Goal: Task Accomplishment & Management: Use online tool/utility

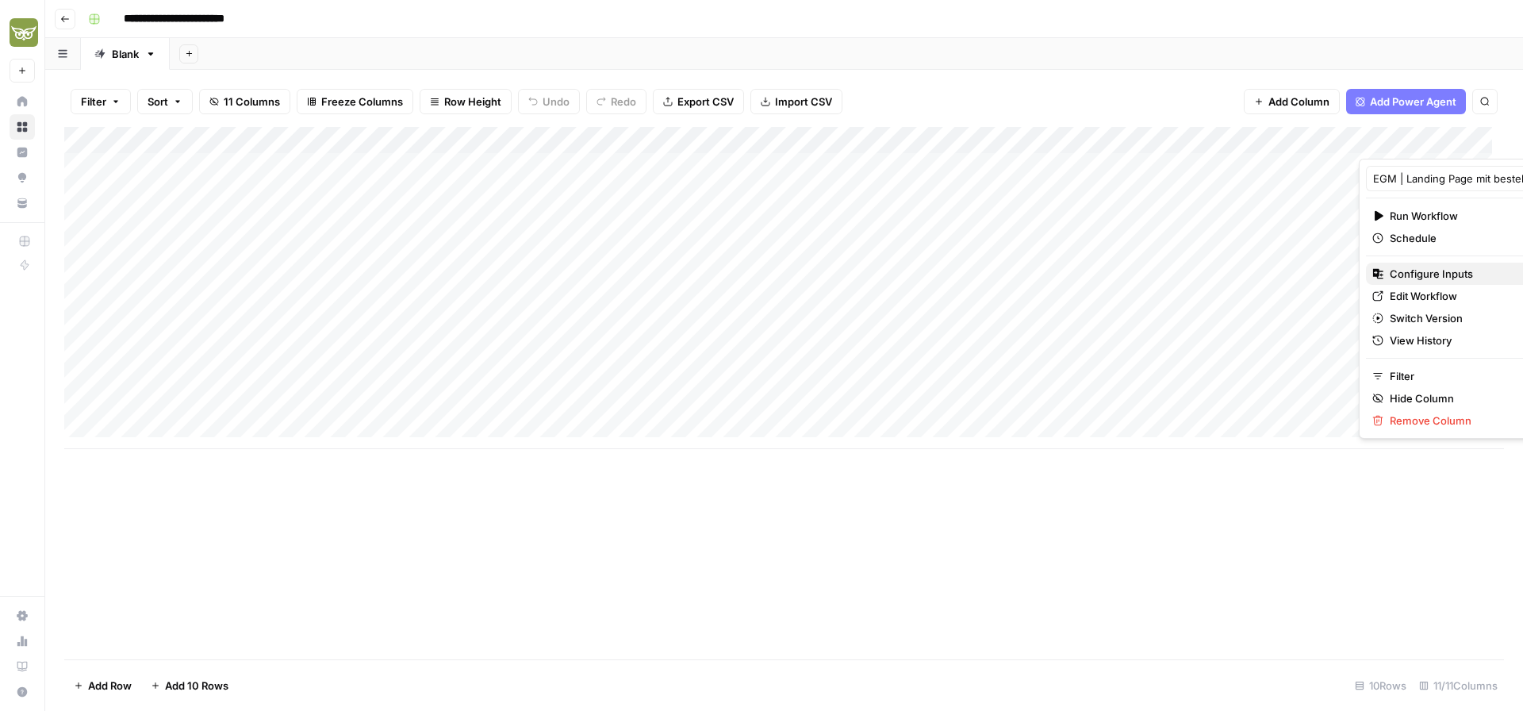
click at [1402, 277] on span "Configure Inputs" at bounding box center [1458, 274] width 139 height 16
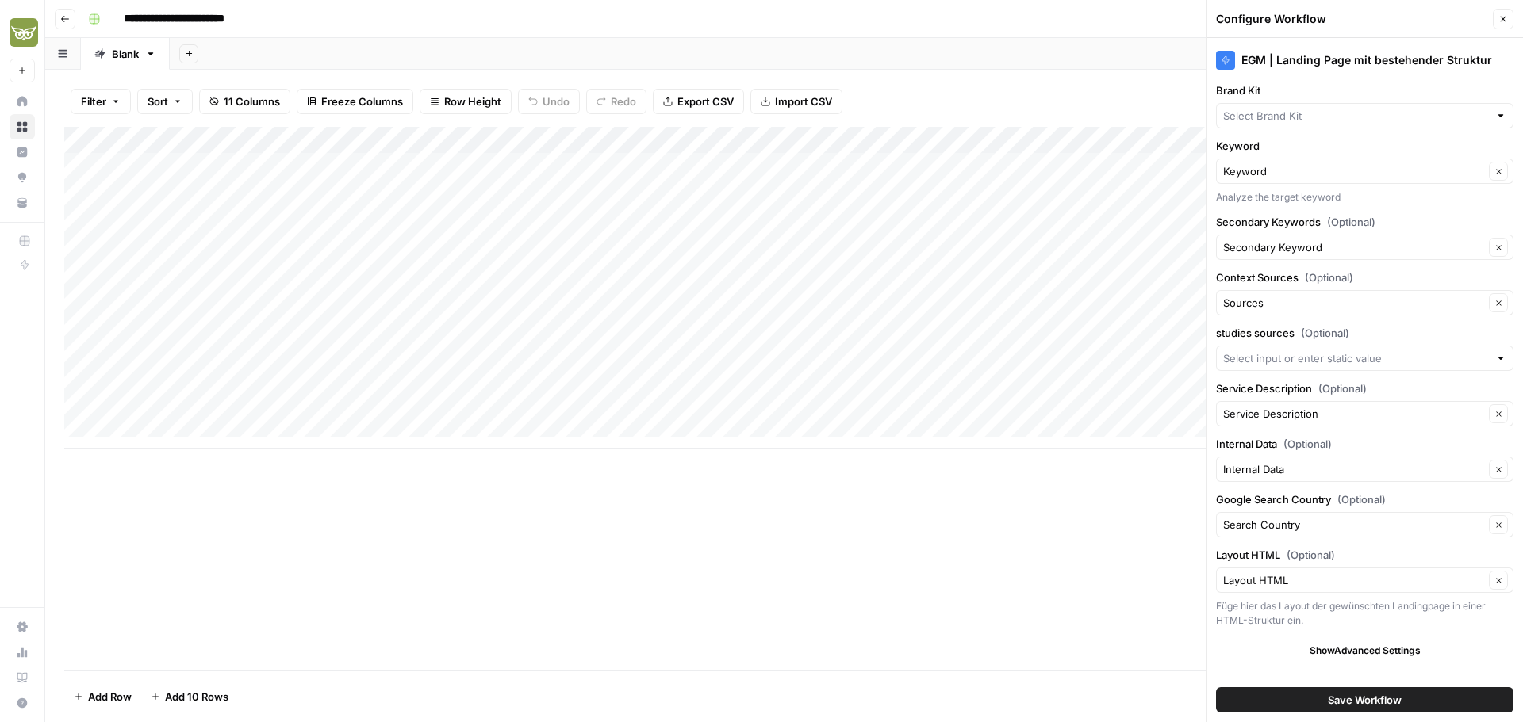
type input "MaibornWolff"
click at [1293, 357] on input "studies sources (Optional)" at bounding box center [1356, 359] width 266 height 16
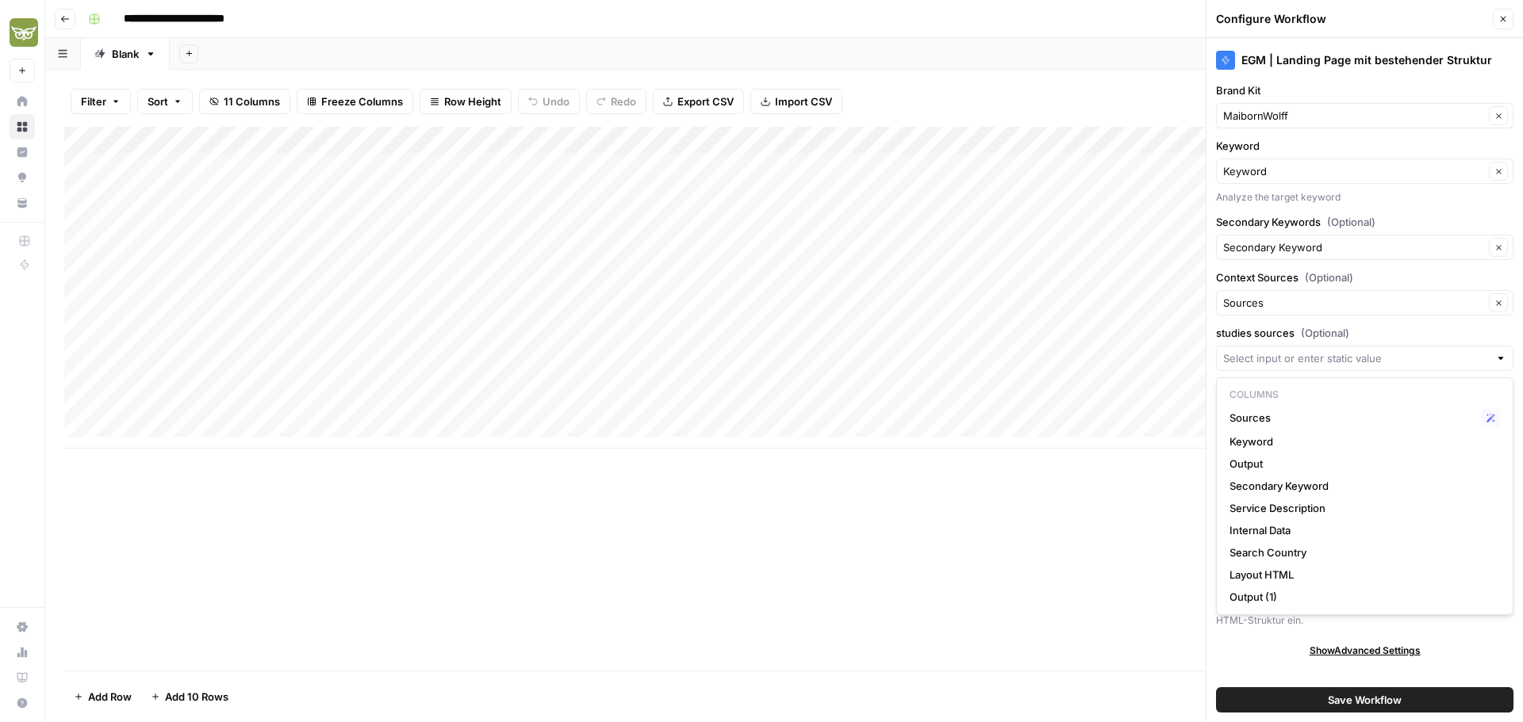
click at [1357, 330] on label "studies sources (Optional)" at bounding box center [1364, 333] width 297 height 16
click at [1357, 351] on input "studies sources (Optional)" at bounding box center [1356, 359] width 266 height 16
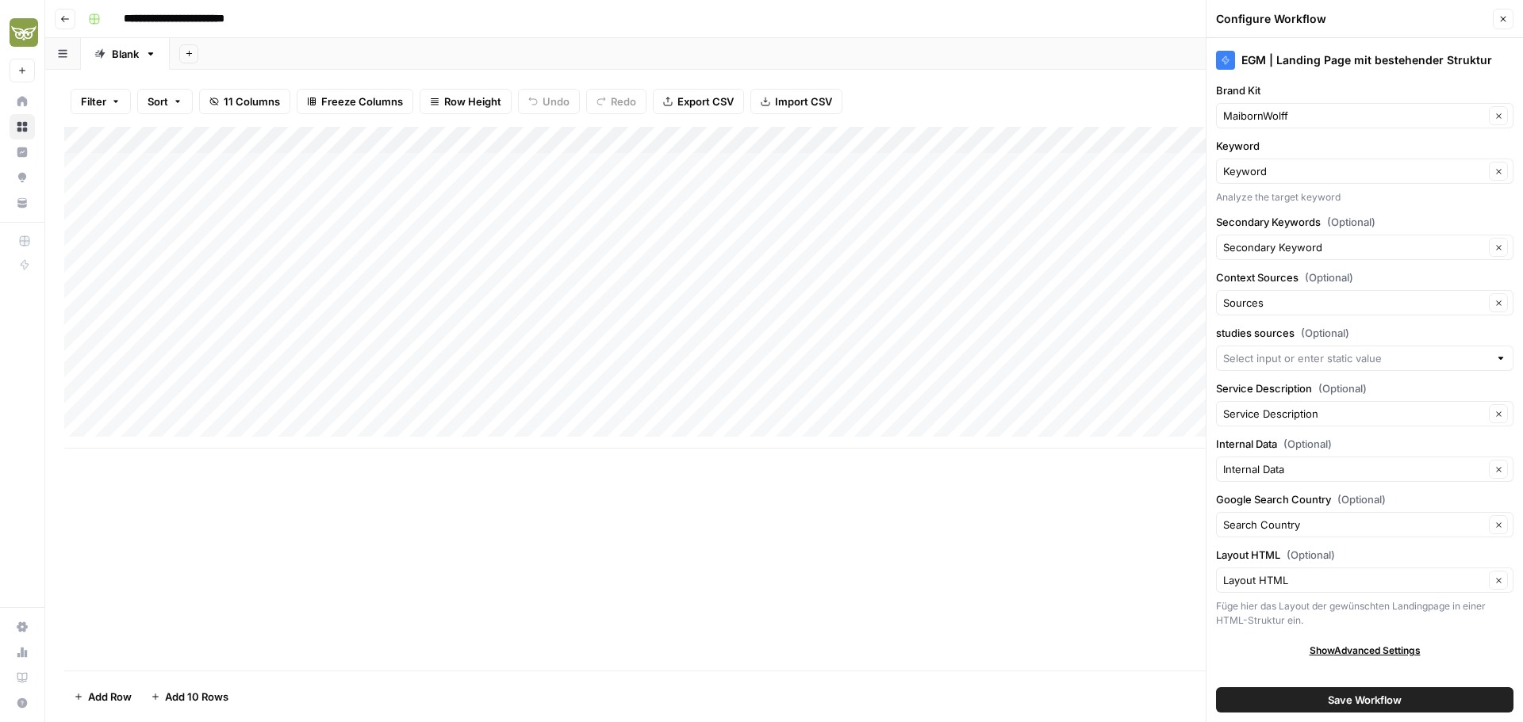
click at [1266, 660] on div "EGM | Landing Page mit bestehender Struktur Brand Kit MaibornWolff Clear Keywor…" at bounding box center [1364, 380] width 316 height 684
click at [1505, 14] on icon "button" at bounding box center [1503, 19] width 10 height 10
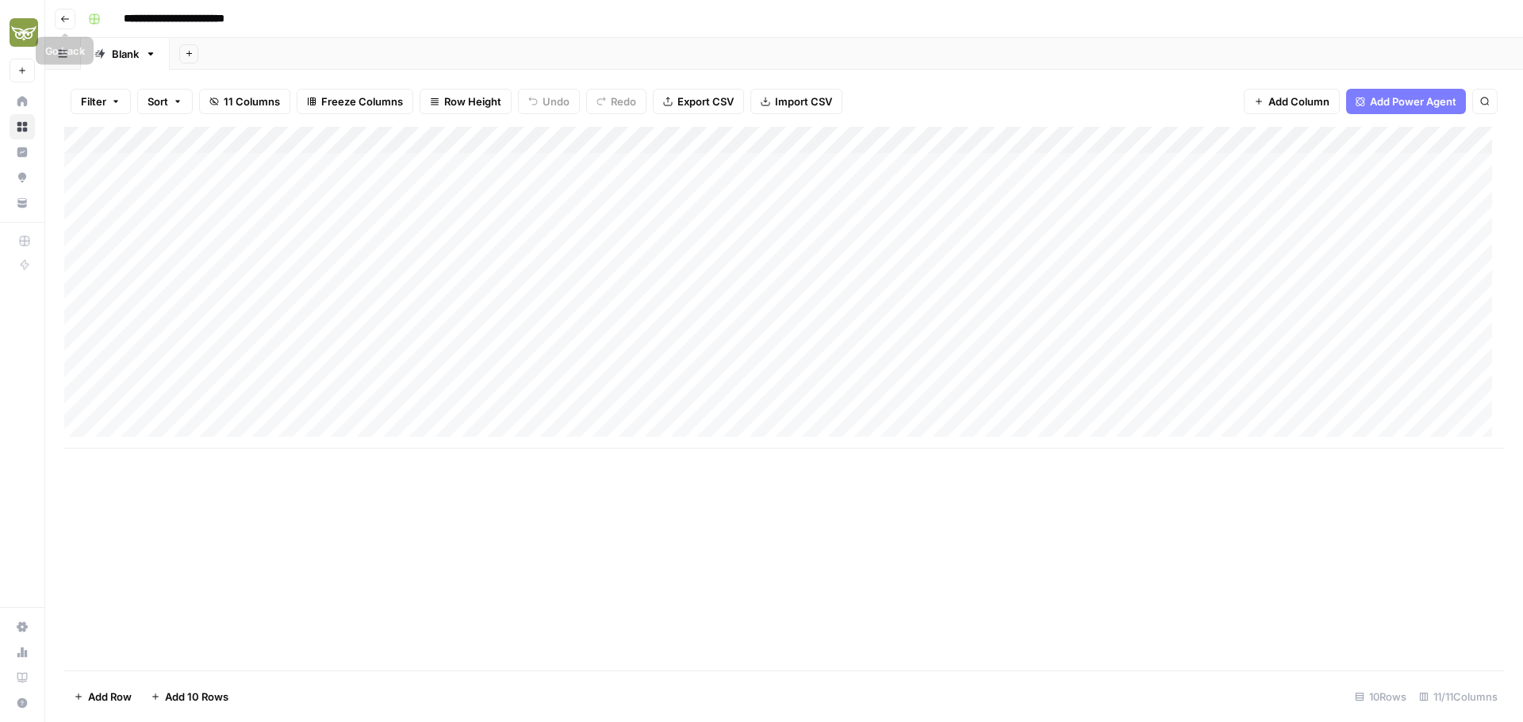
click at [75, 25] on button "Go back" at bounding box center [65, 19] width 21 height 21
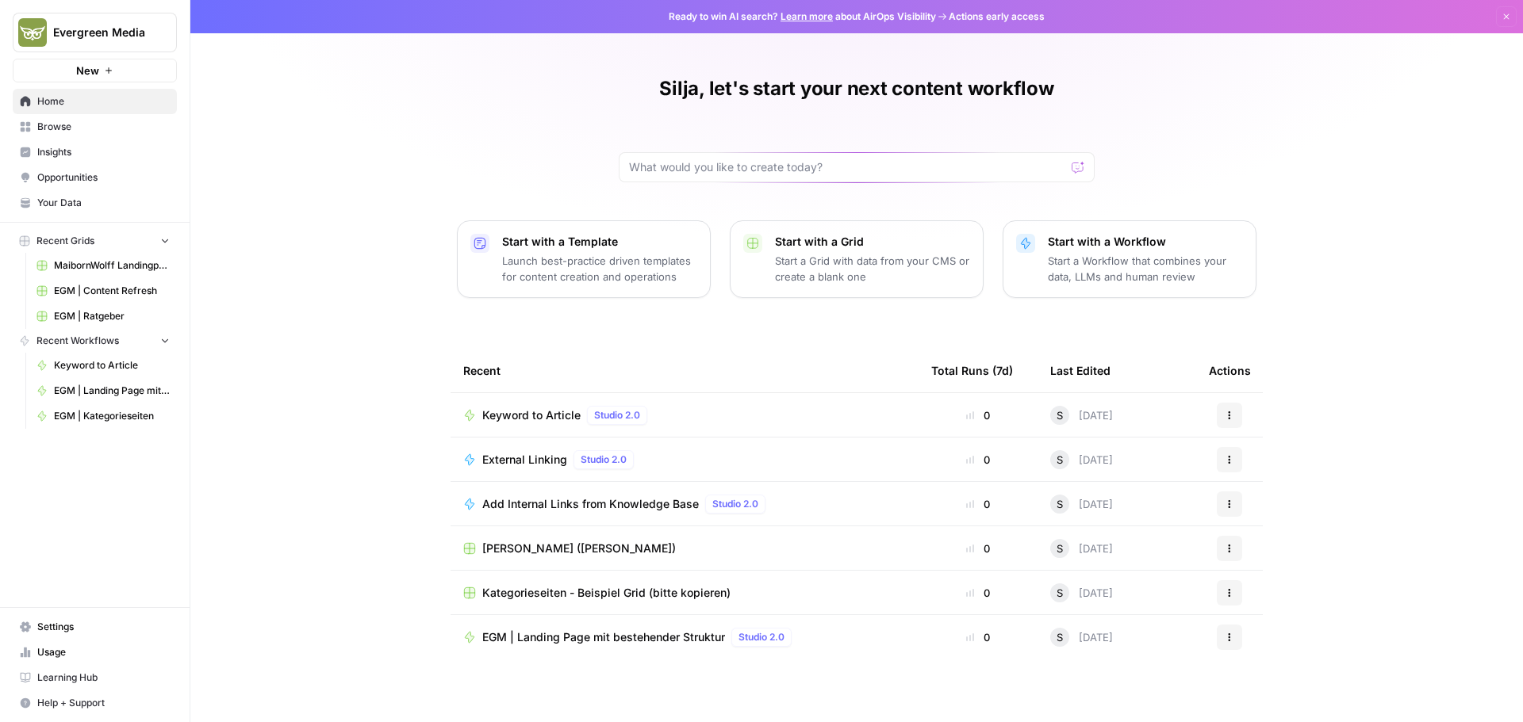
click at [44, 127] on span "Browse" at bounding box center [103, 127] width 132 height 14
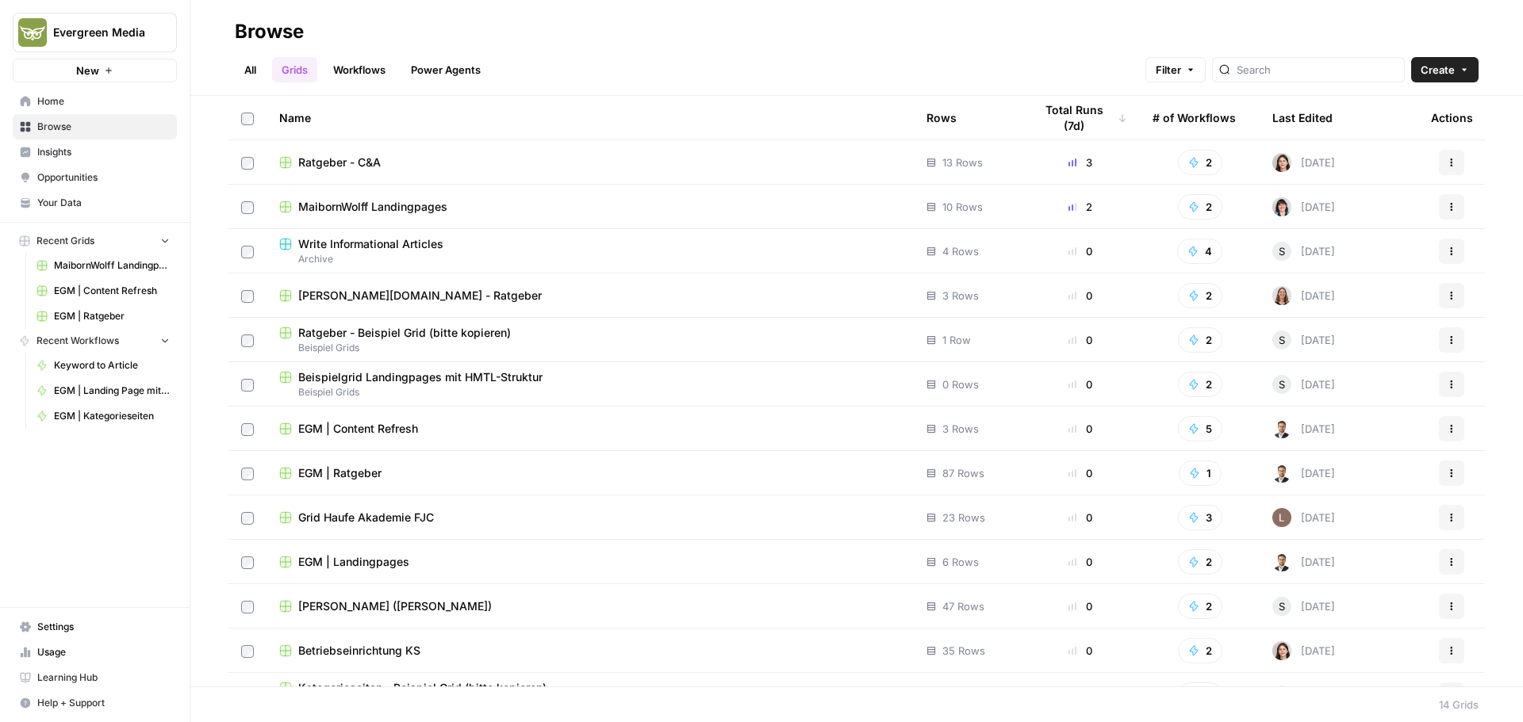
click at [364, 213] on span "MaibornWolff Landingpages" at bounding box center [372, 207] width 149 height 16
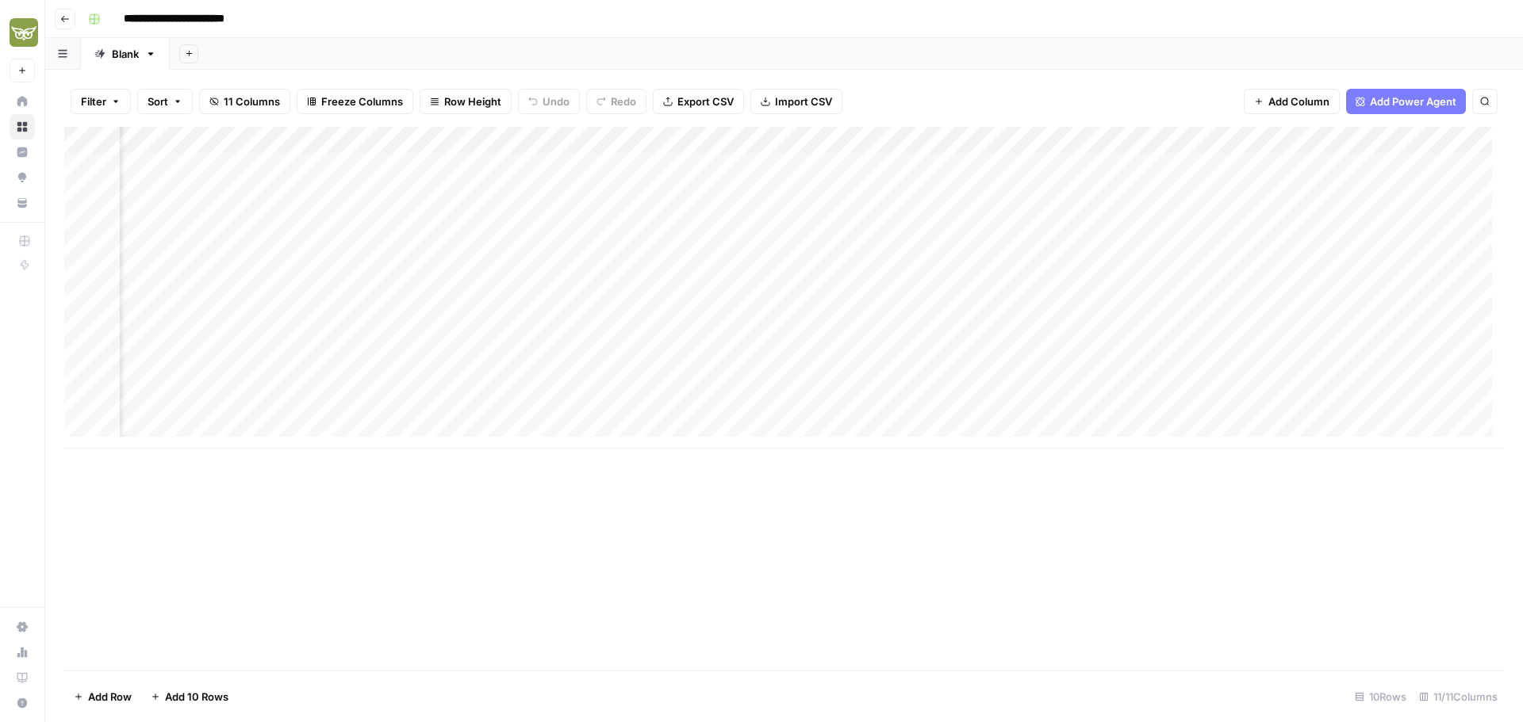
scroll to position [0, 287]
click at [63, 18] on icon "button" at bounding box center [65, 19] width 10 height 10
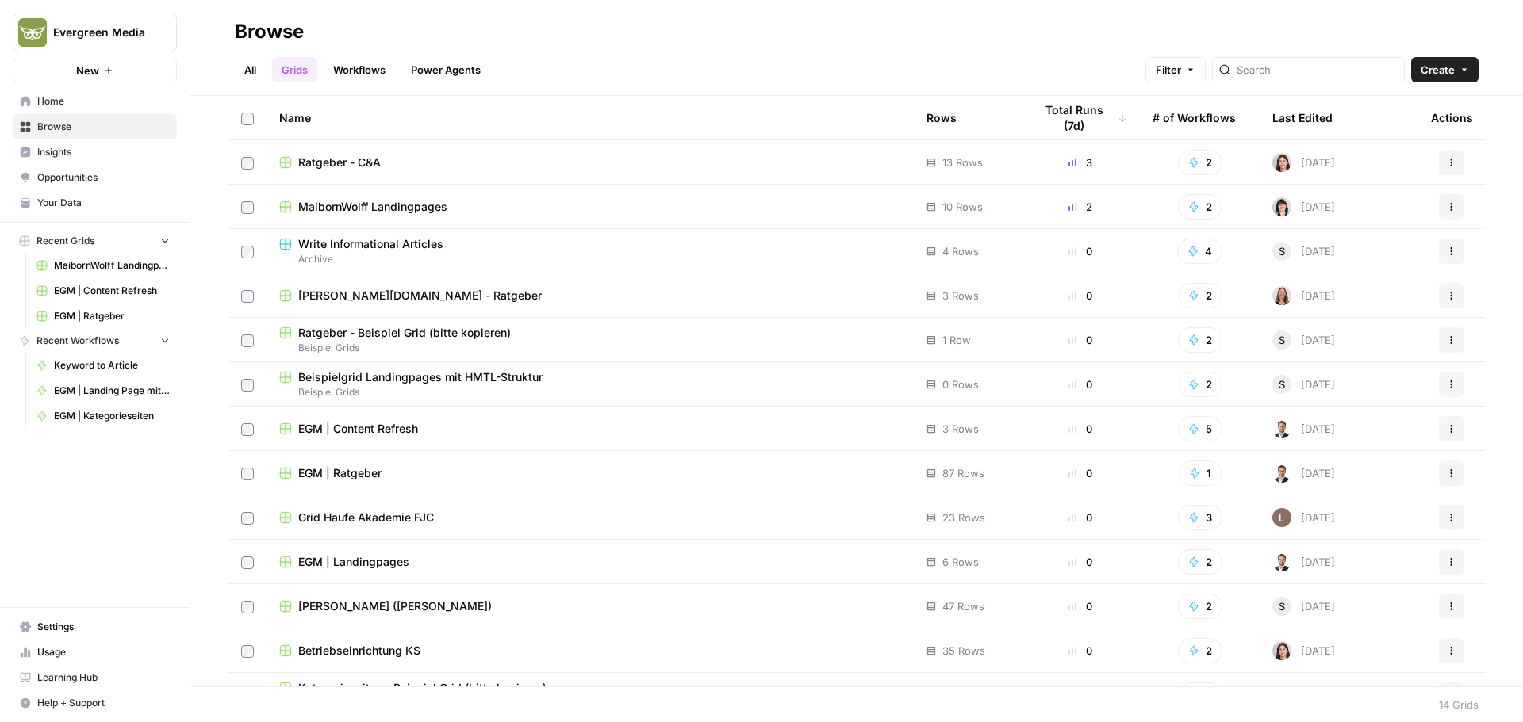
click at [59, 197] on span "Your Data" at bounding box center [103, 203] width 132 height 14
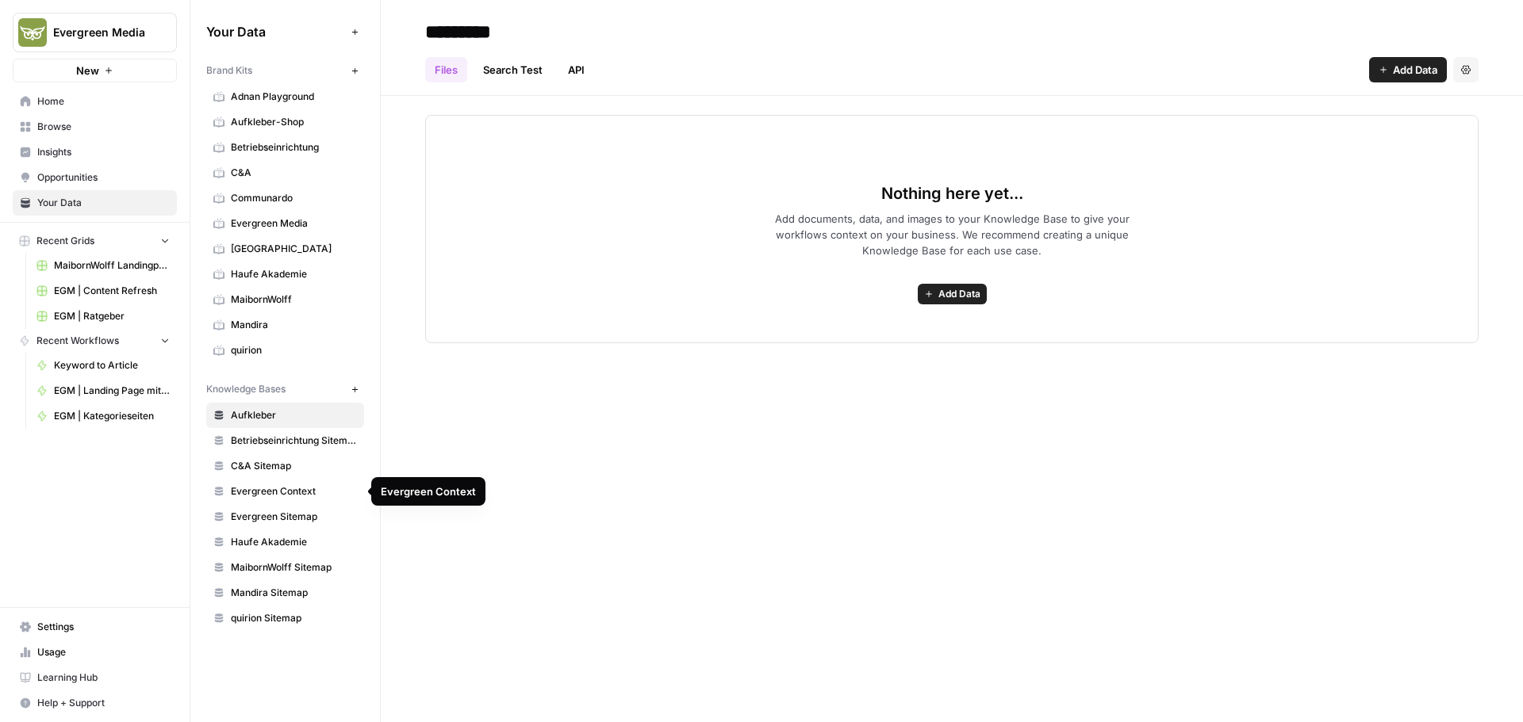
click at [304, 490] on span "Evergreen Context" at bounding box center [294, 492] width 126 height 14
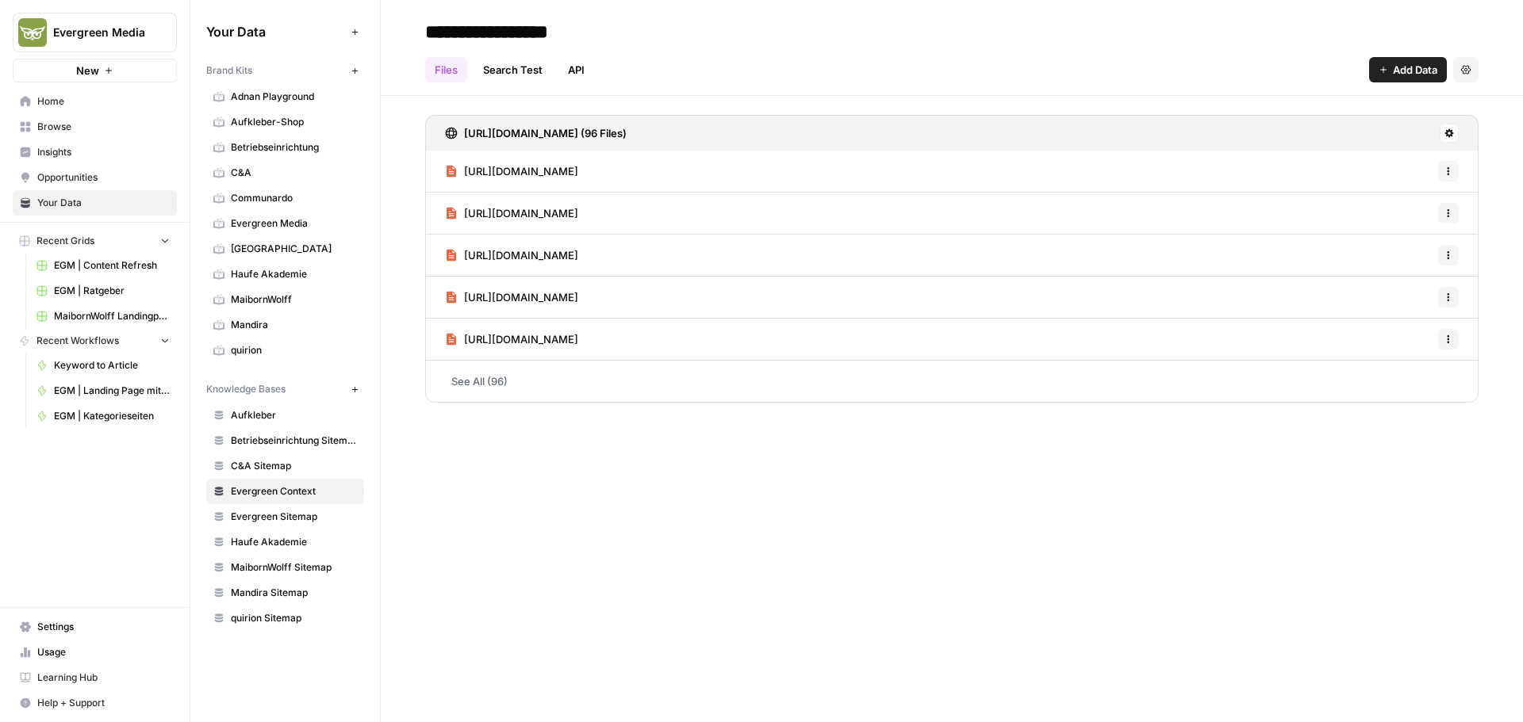
click at [1400, 61] on button "Add Data" at bounding box center [1408, 69] width 78 height 25
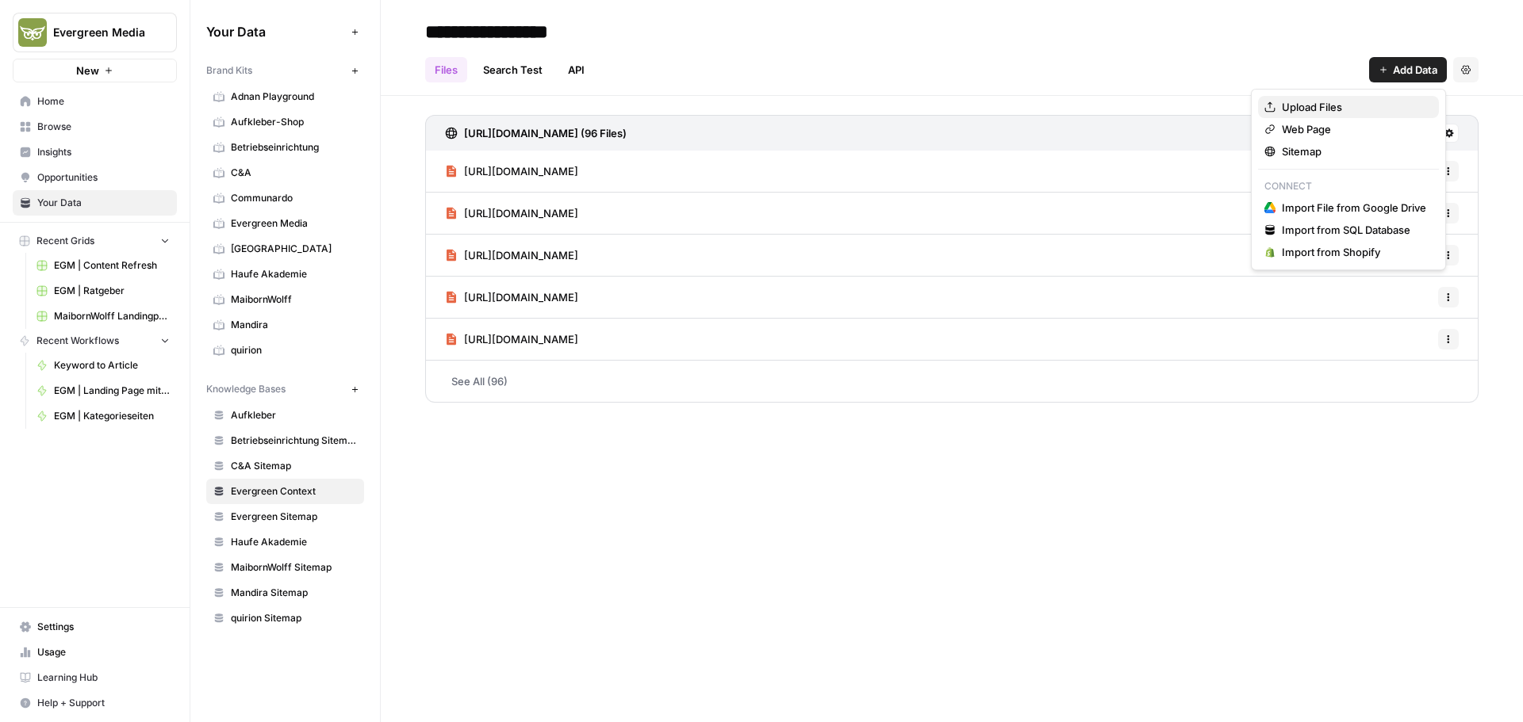
click at [1297, 102] on span "Upload Files" at bounding box center [1354, 107] width 144 height 16
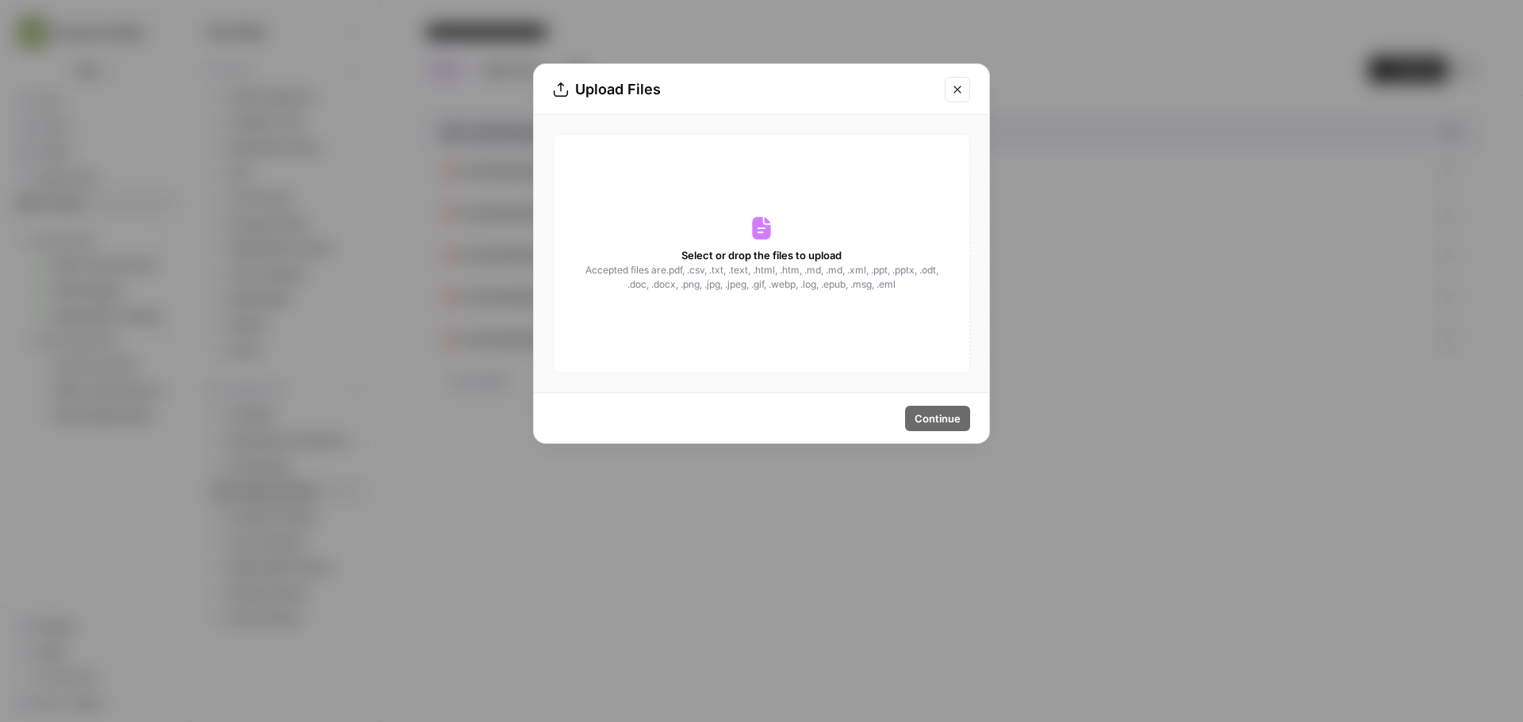
click at [951, 90] on icon "Close modal" at bounding box center [957, 89] width 13 height 13
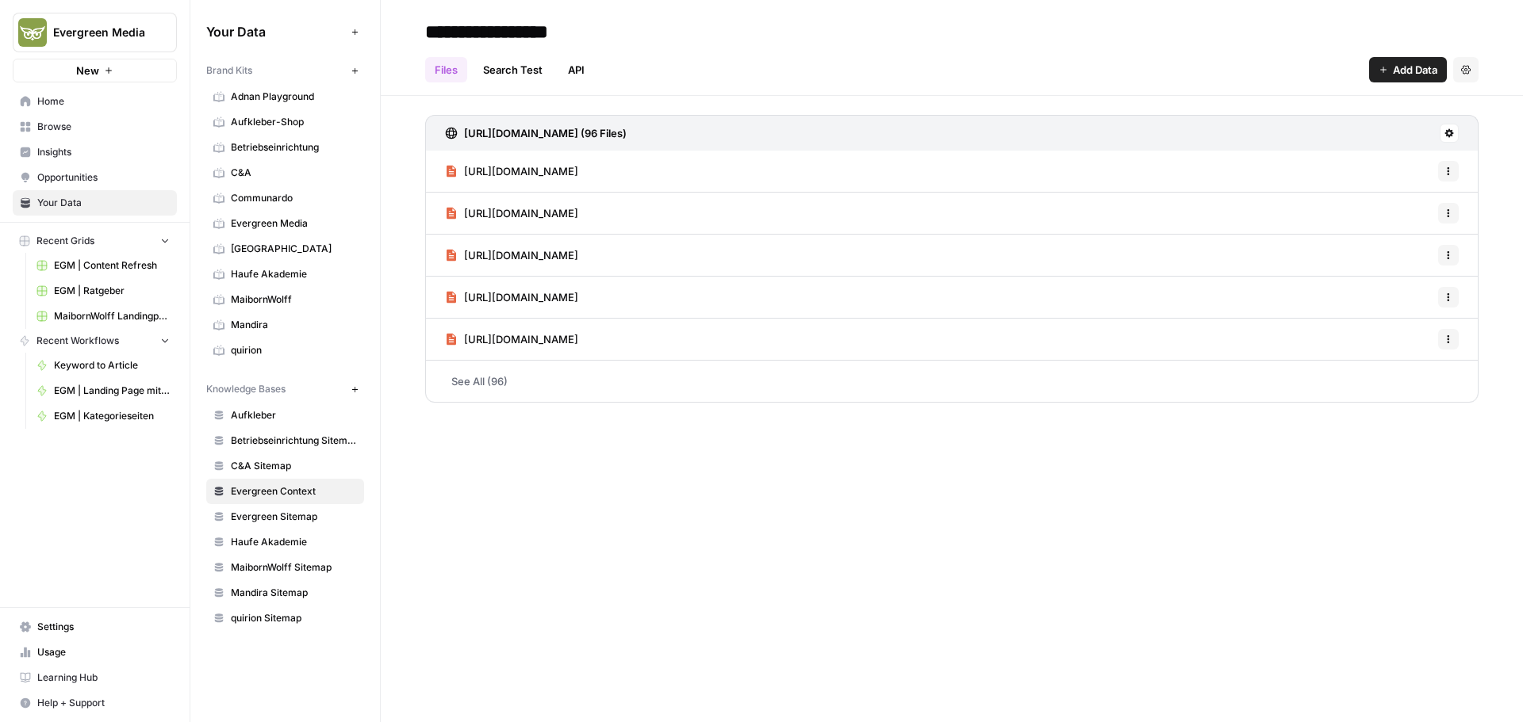
click at [63, 128] on span "Browse" at bounding box center [103, 127] width 132 height 14
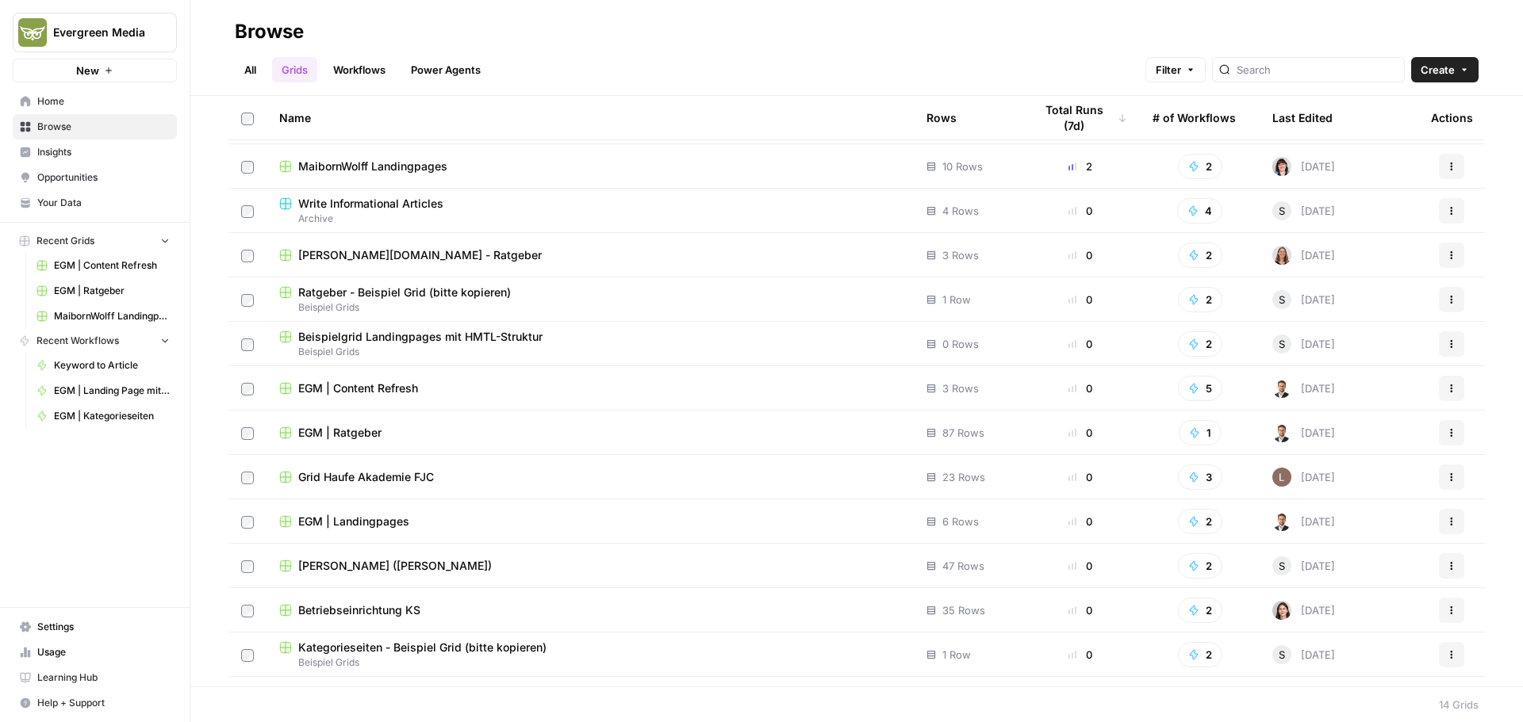
scroll to position [75, 0]
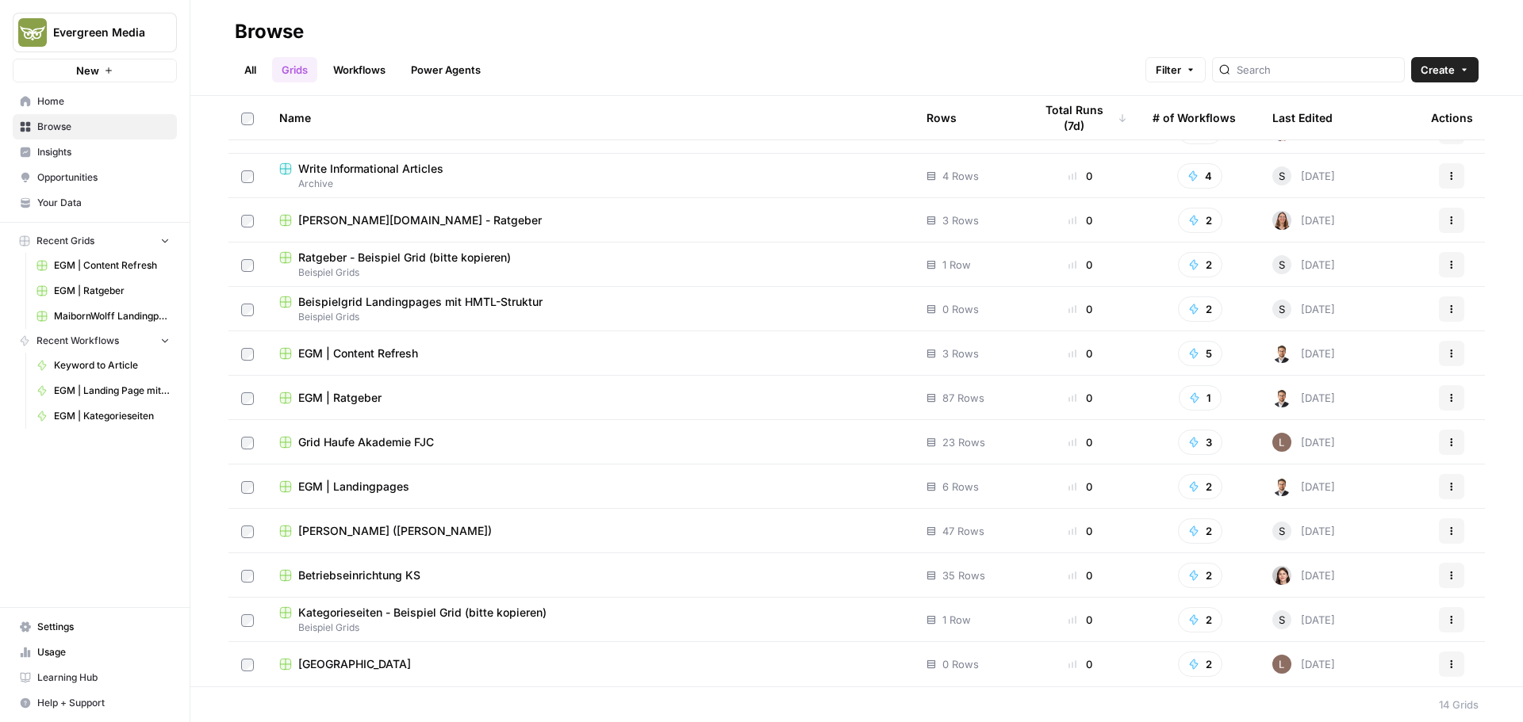
click at [522, 302] on span "Beispielgrid Landingpages mit HMTL-Struktur" at bounding box center [420, 302] width 244 height 16
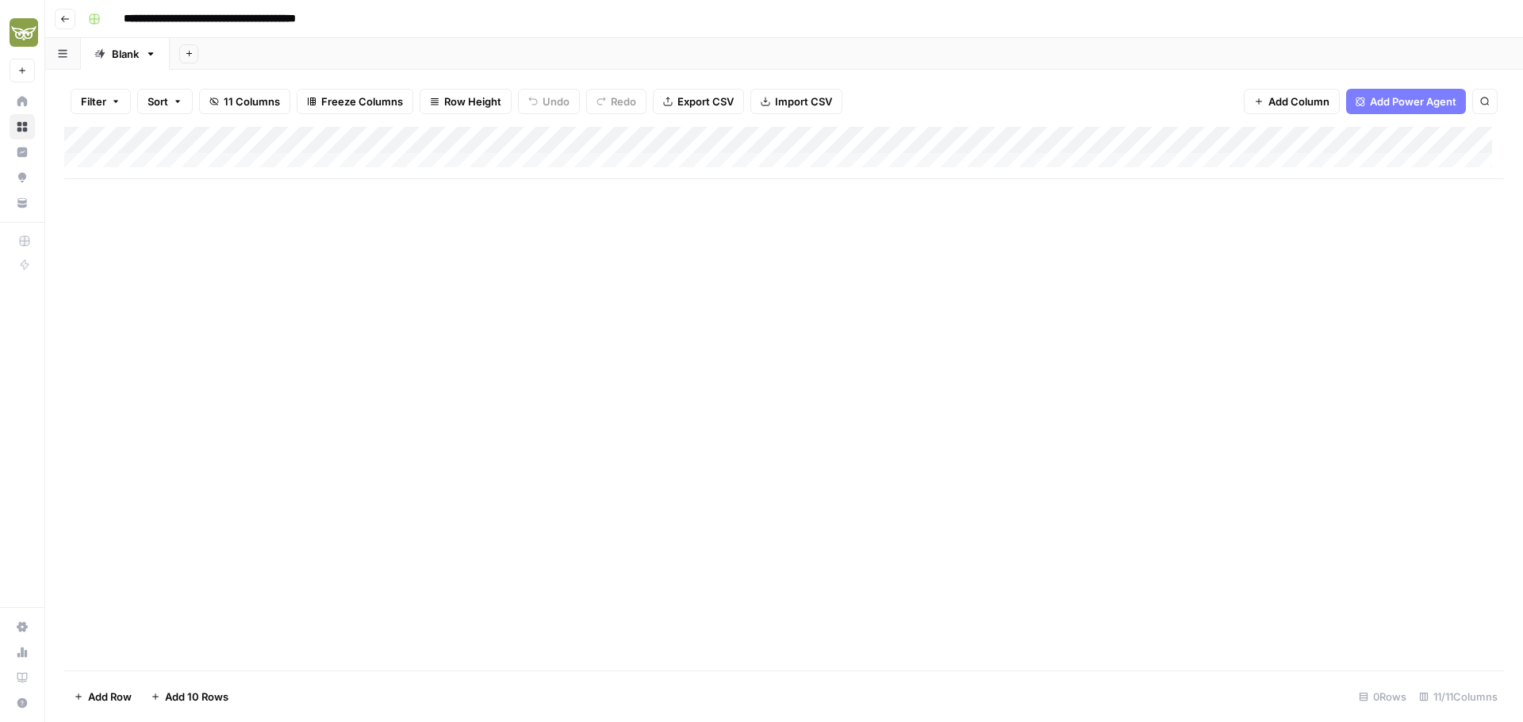
click at [332, 20] on input "**********" at bounding box center [246, 18] width 259 height 25
click at [373, 17] on input "**********" at bounding box center [246, 18] width 259 height 25
type input "**********"
click at [58, 14] on button "Go back" at bounding box center [65, 19] width 21 height 21
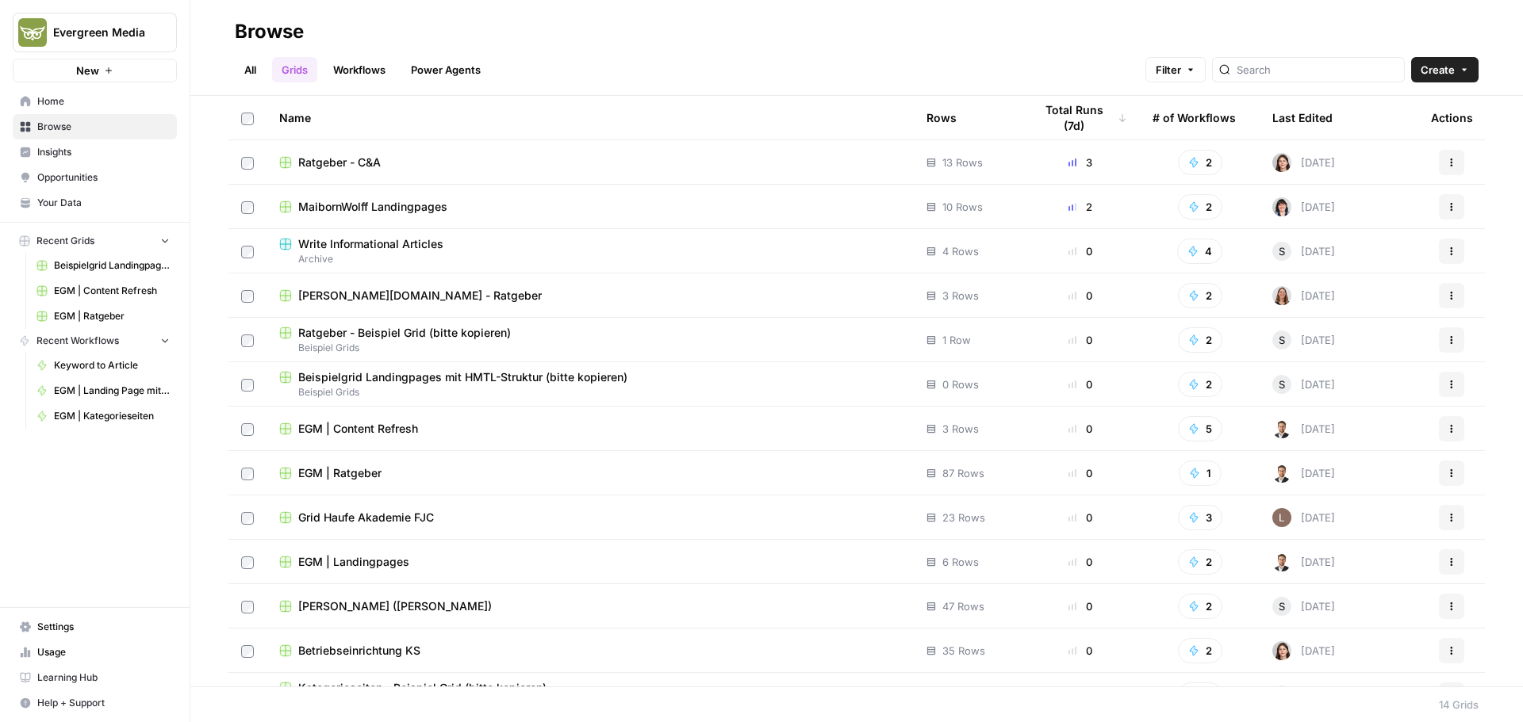
click at [349, 157] on span "Ratgeber - C&A" at bounding box center [339, 163] width 82 height 16
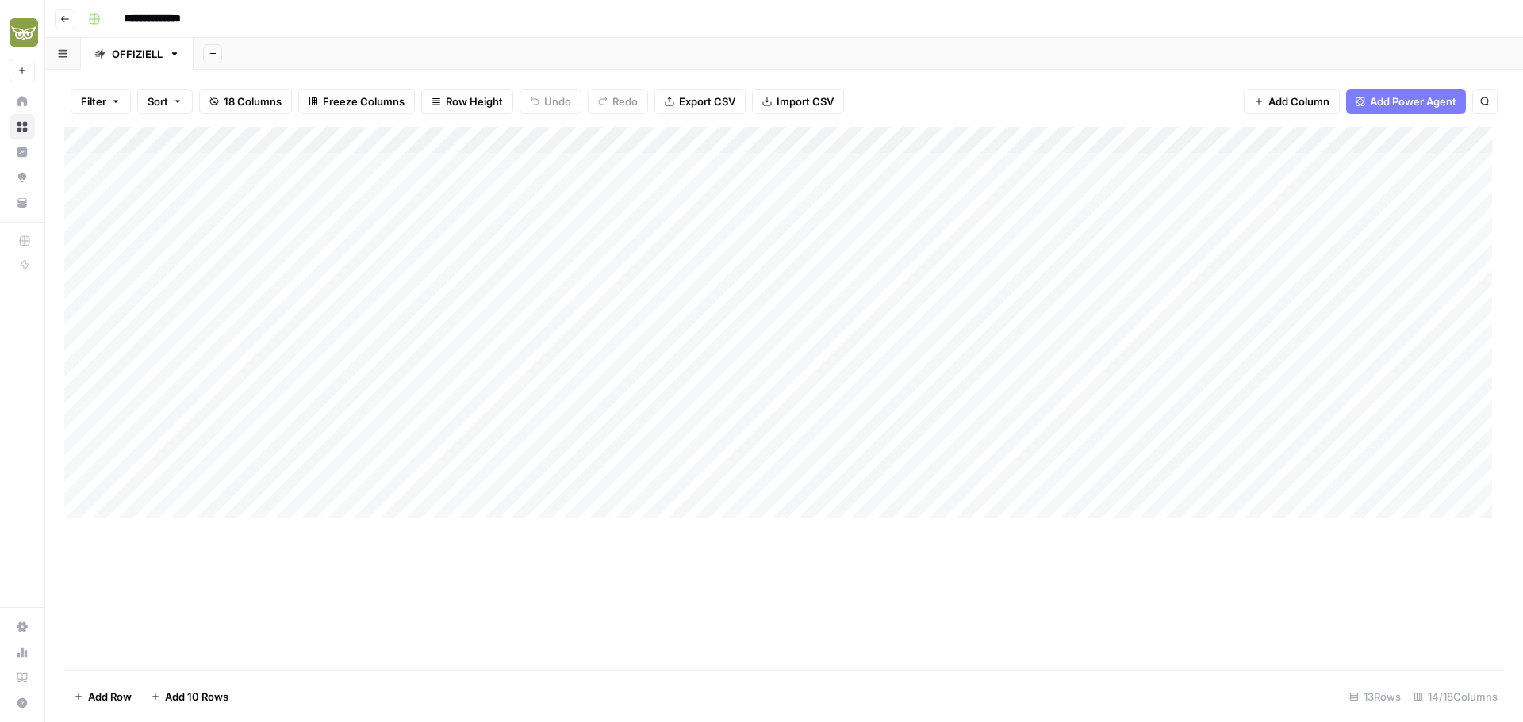
click at [56, 25] on button "Go back" at bounding box center [65, 19] width 21 height 21
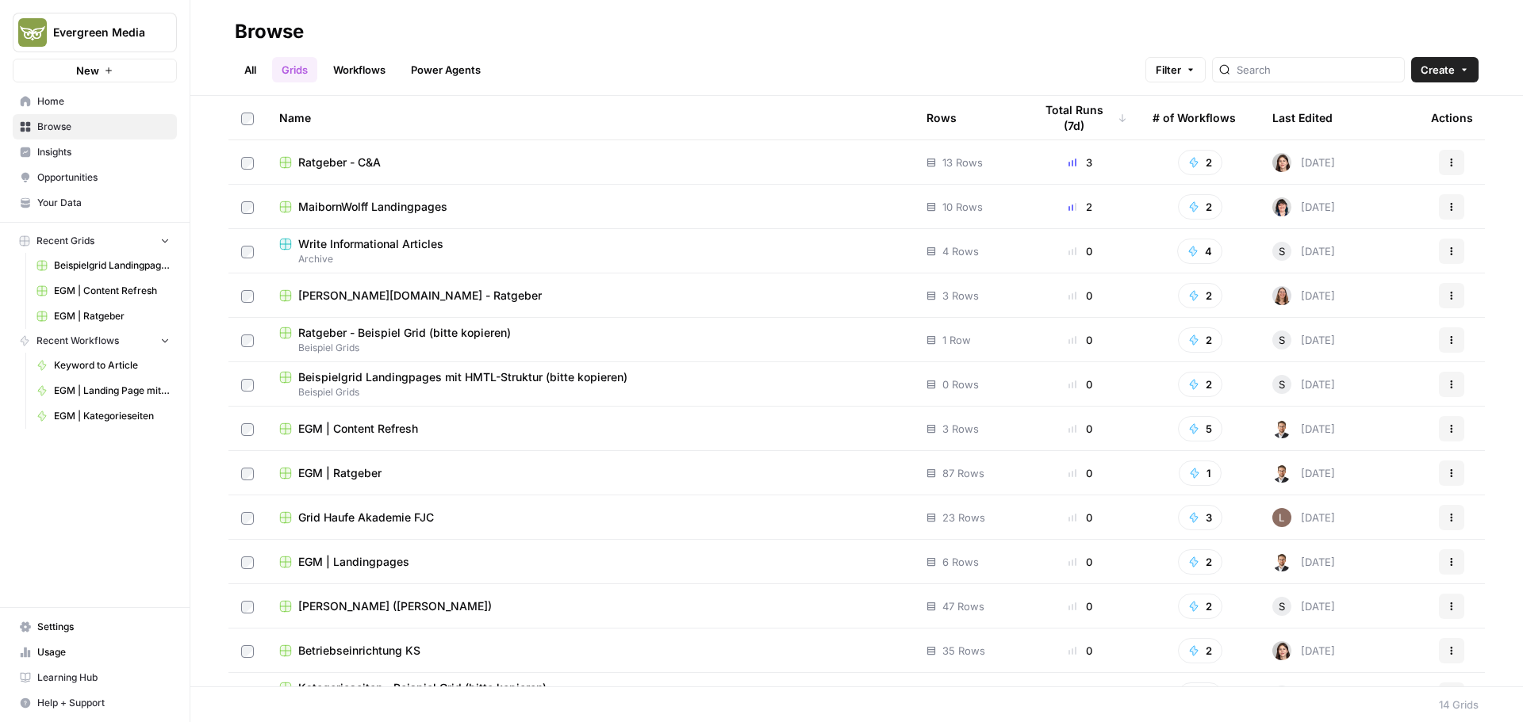
click at [358, 212] on span "MaibornWolff Landingpages" at bounding box center [372, 207] width 149 height 16
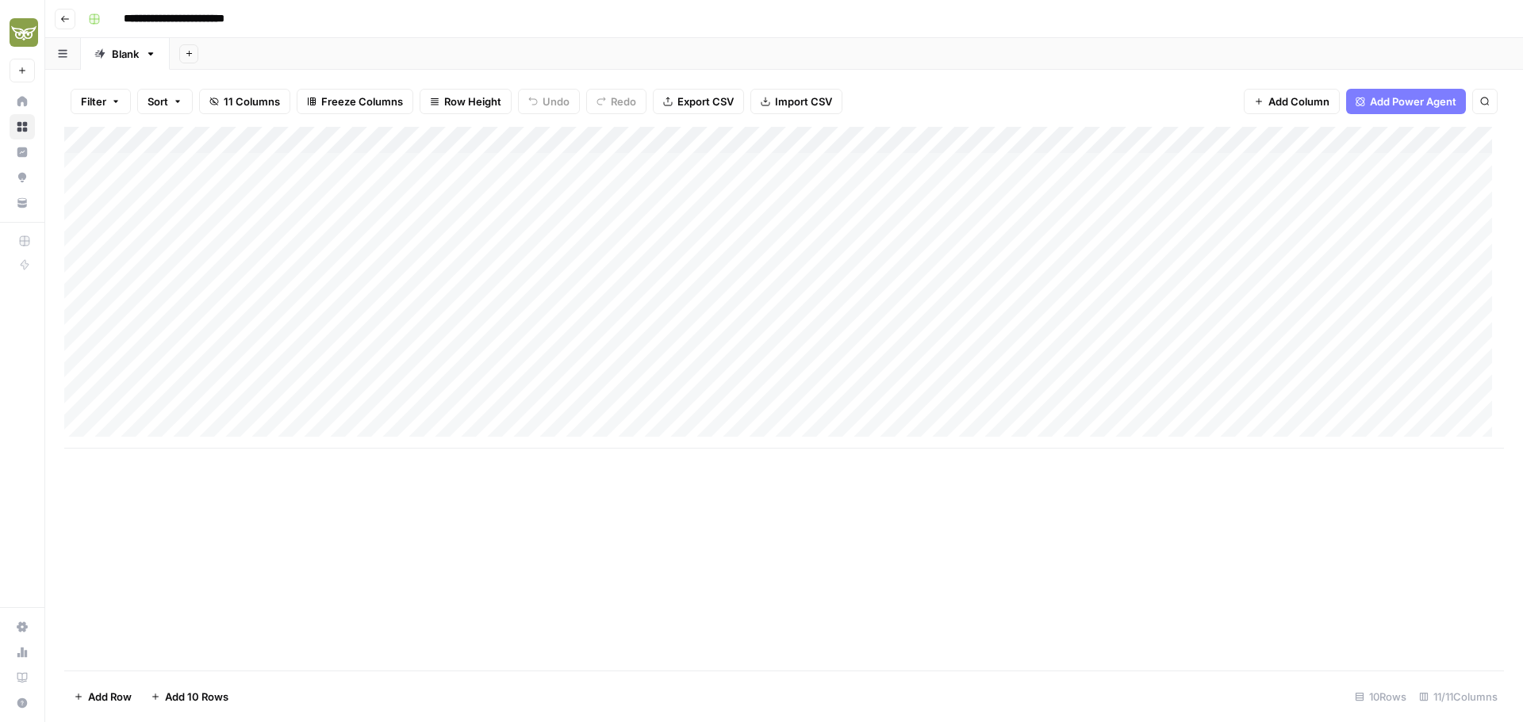
click at [715, 503] on div "Add Column" at bounding box center [783, 399] width 1439 height 544
click at [64, 14] on icon "button" at bounding box center [65, 19] width 10 height 10
